Goal: Find specific page/section

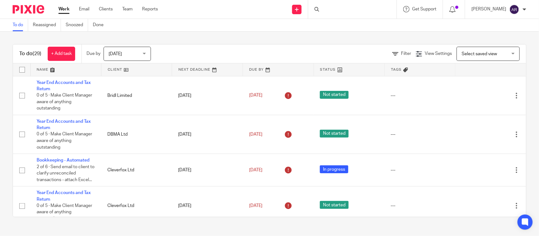
click at [311, 8] on div at bounding box center [352, 9] width 88 height 19
click at [313, 15] on div at bounding box center [352, 9] width 88 height 19
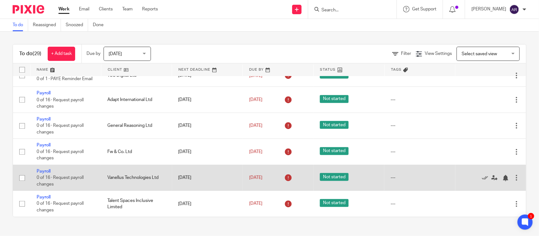
scroll to position [849, 0]
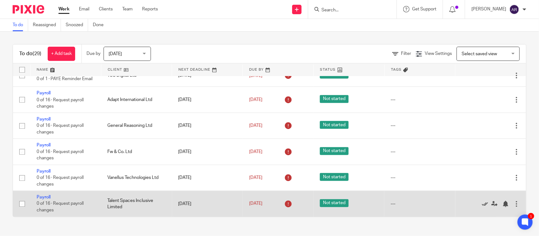
click at [481, 203] on icon at bounding box center [484, 204] width 6 height 6
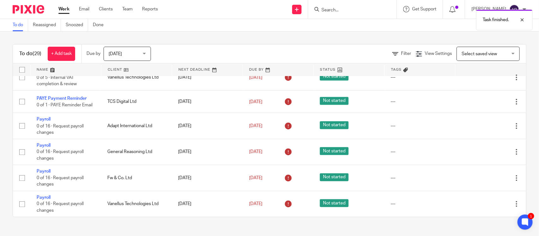
scroll to position [823, 0]
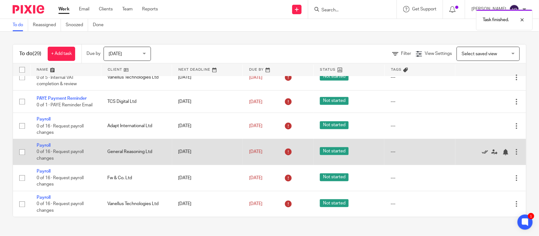
click at [481, 150] on icon at bounding box center [484, 152] width 6 height 6
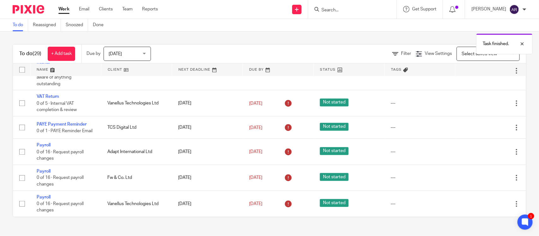
click at [481, 150] on icon at bounding box center [484, 152] width 6 height 6
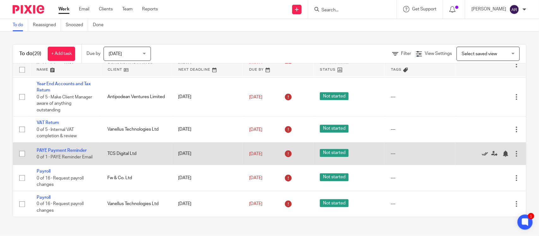
click at [481, 152] on icon at bounding box center [484, 153] width 6 height 6
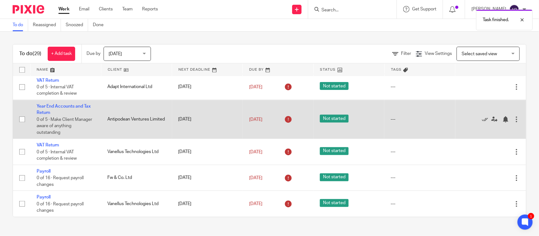
scroll to position [666, 0]
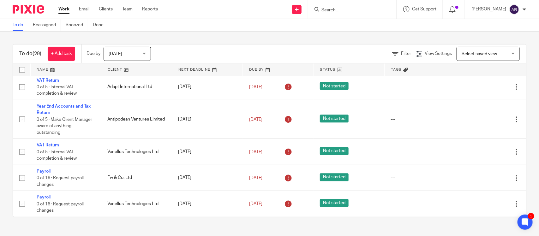
click at [314, 10] on icon at bounding box center [316, 9] width 5 height 5
click at [321, 10] on input "Search" at bounding box center [349, 11] width 57 height 6
type input "tcs"
